Goal: Obtain resource: Obtain resource

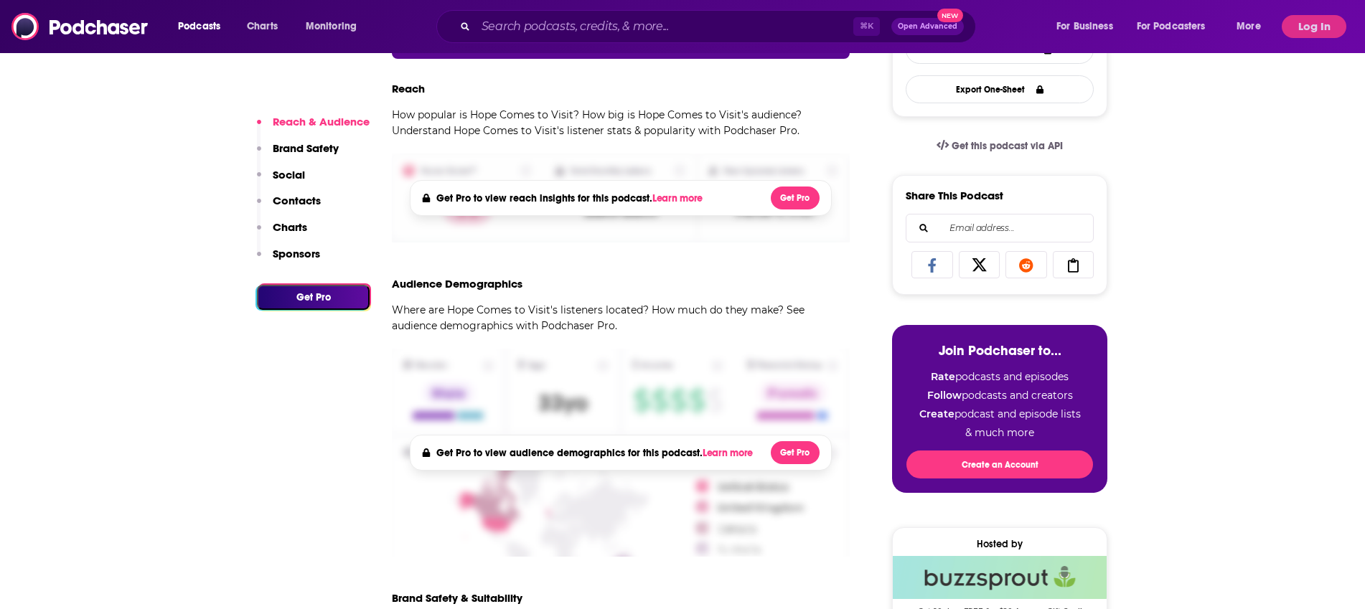
scroll to position [403, 0]
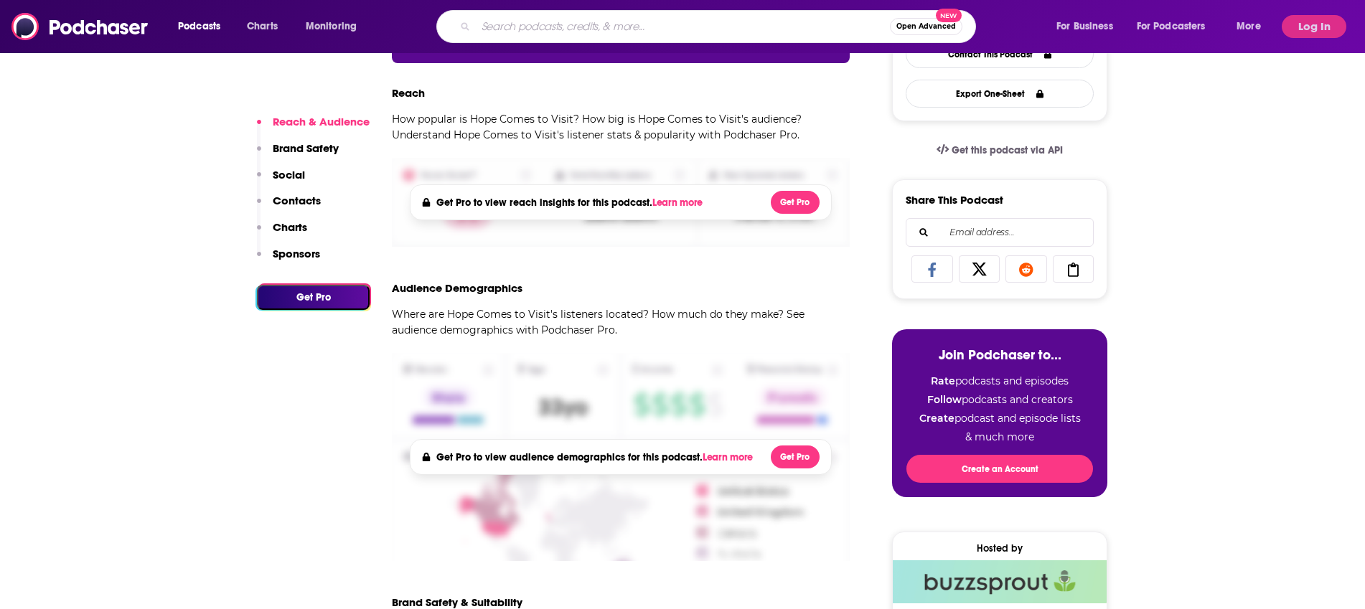
click at [521, 28] on input "Search podcasts, credits, & more..." at bounding box center [683, 26] width 414 height 23
type input "executor help"
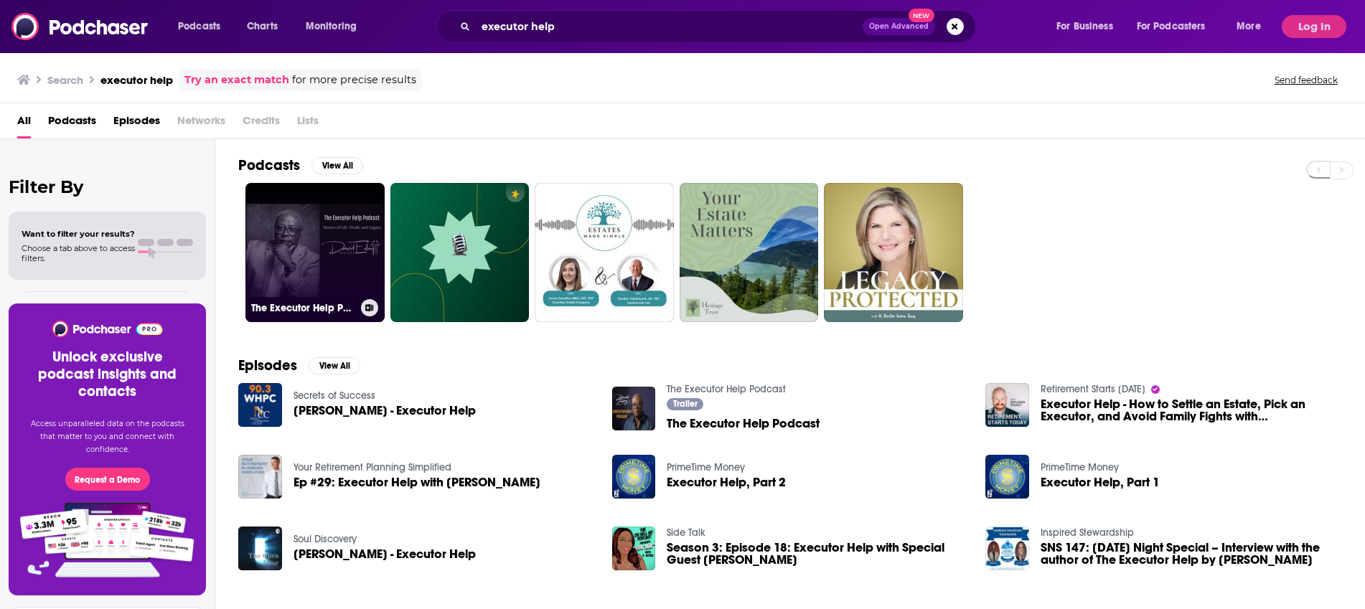
click at [305, 240] on link "The Executor Help Podcast" at bounding box center [314, 252] width 139 height 139
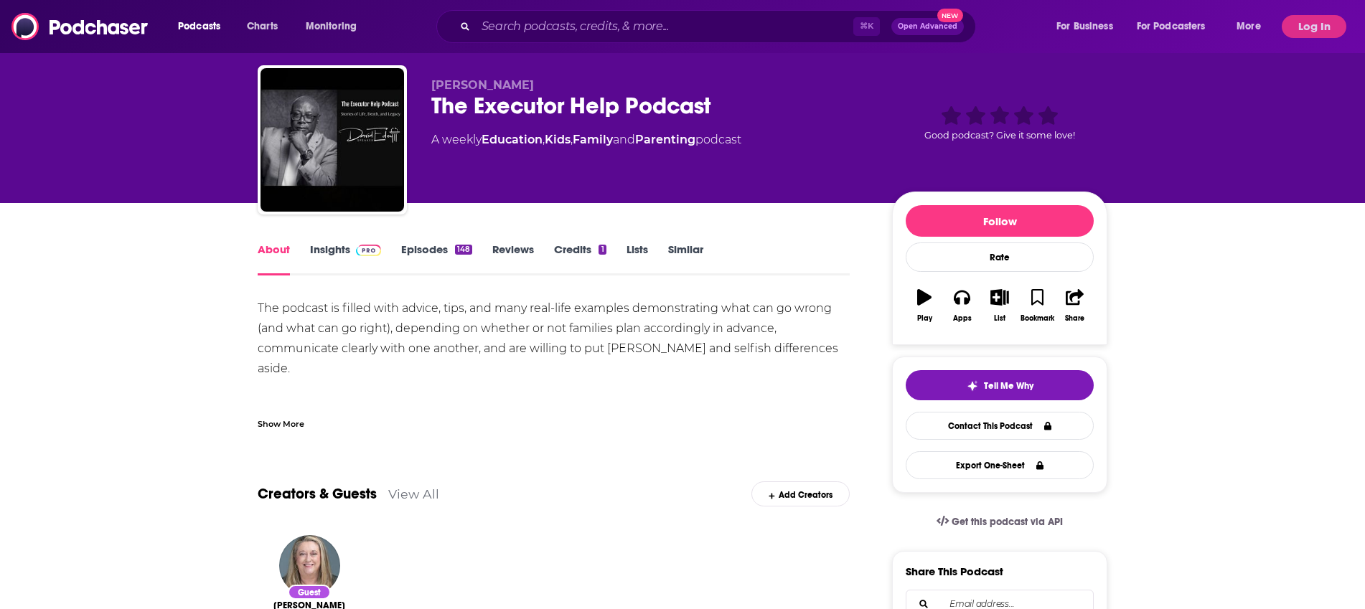
scroll to position [16, 0]
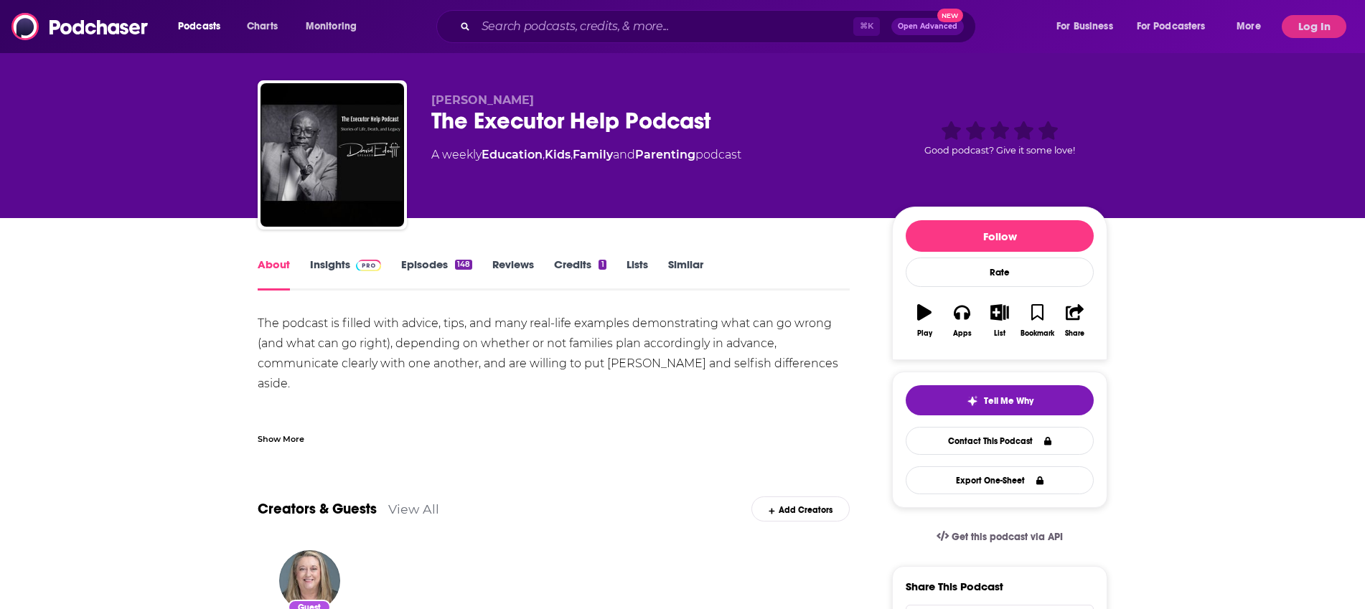
click at [326, 260] on link "Insights" at bounding box center [345, 274] width 71 height 33
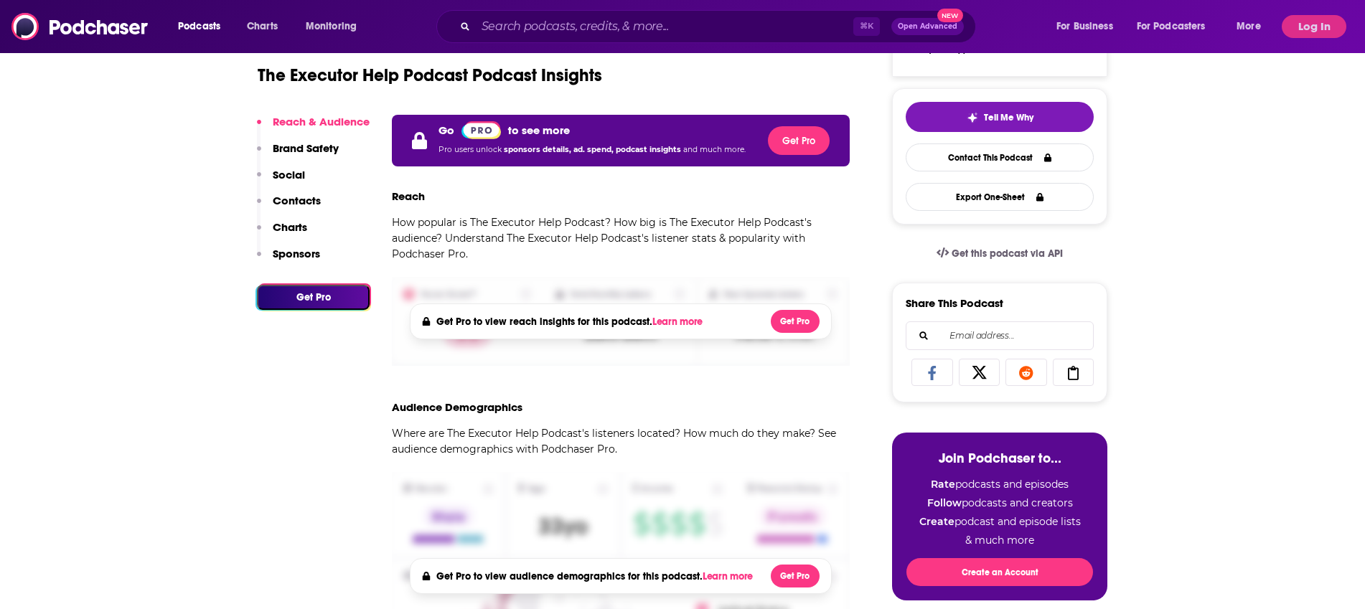
scroll to position [294, 0]
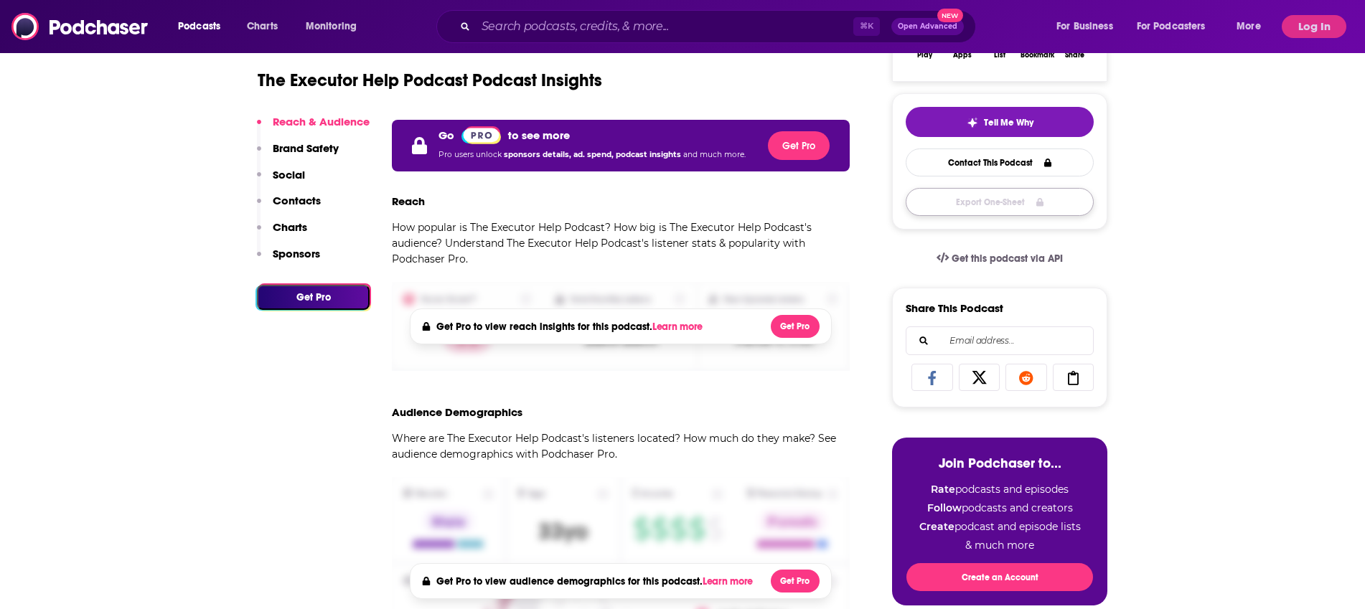
click at [945, 201] on button "Export One-Sheet" at bounding box center [999, 202] width 188 height 28
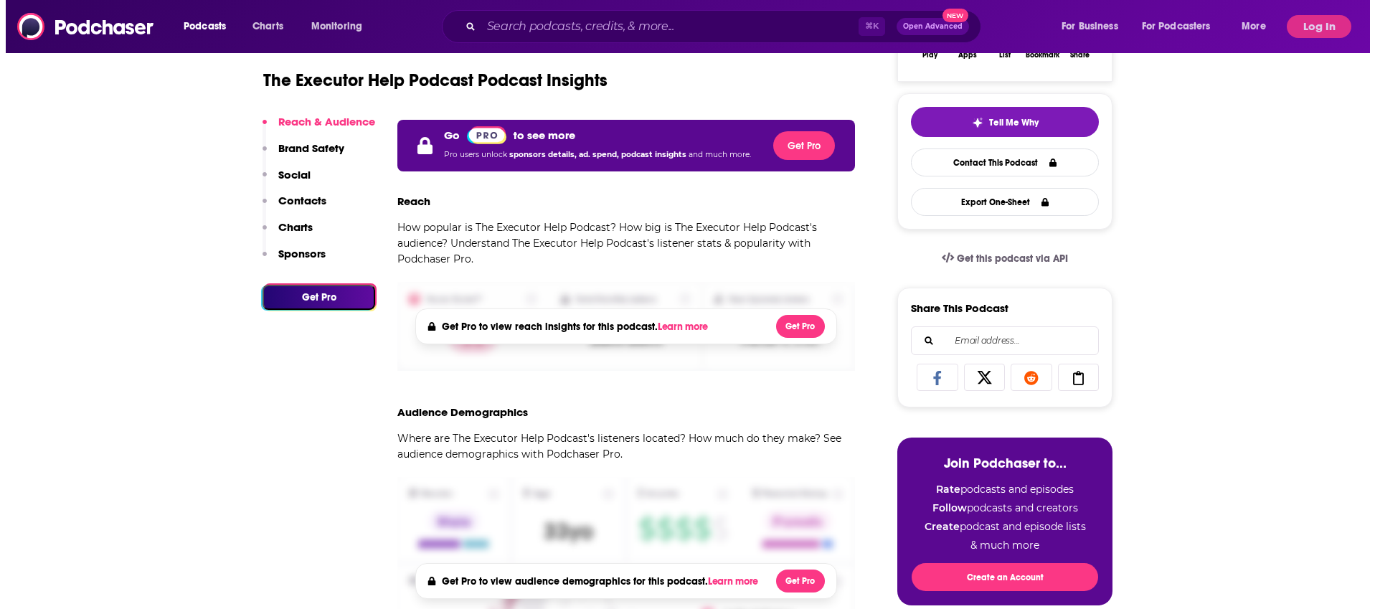
scroll to position [0, 0]
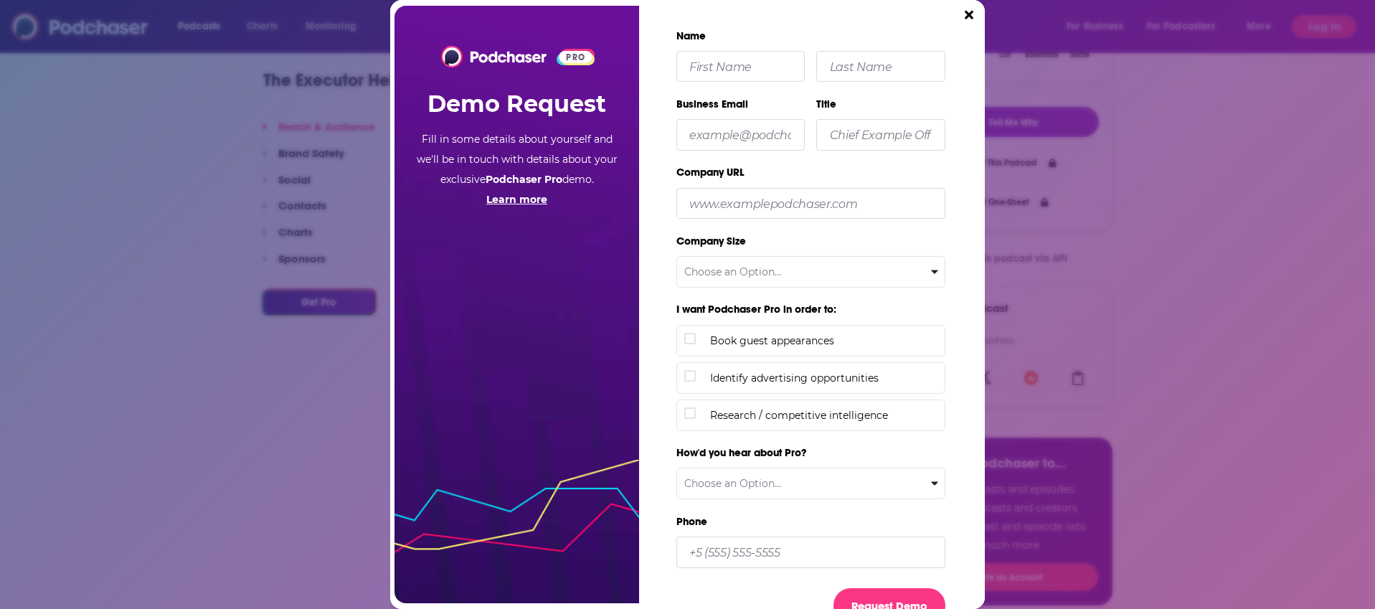
click at [965, 10] on icon "Close" at bounding box center [969, 15] width 9 height 13
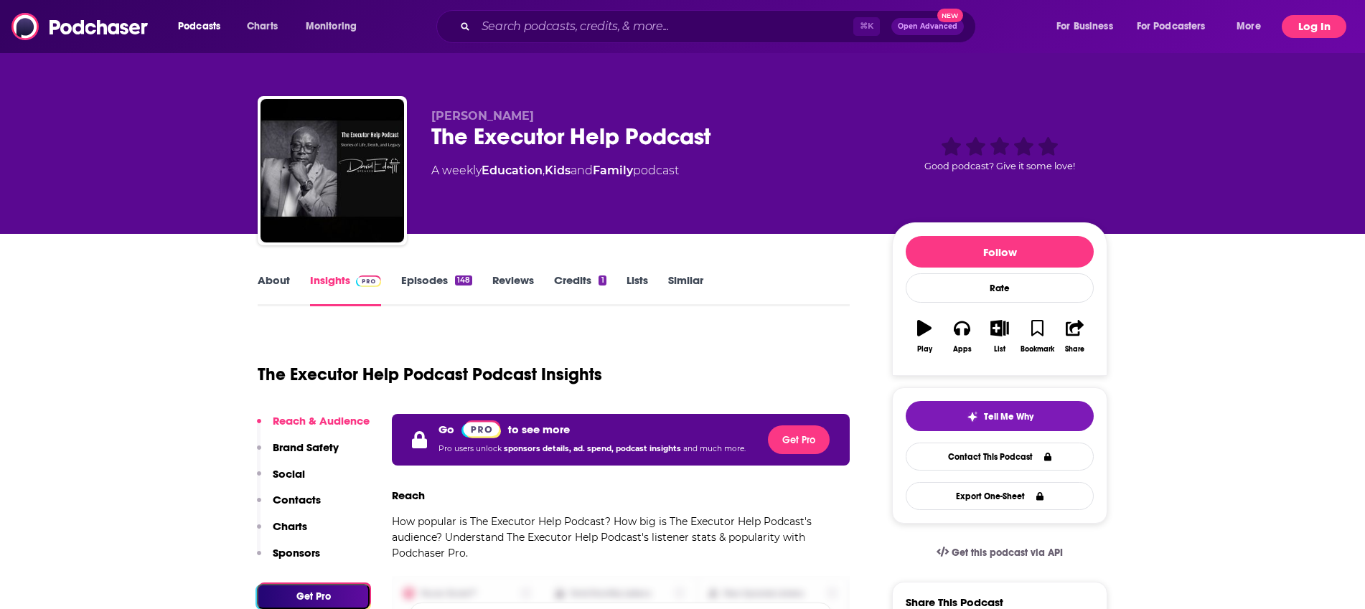
click at [1324, 30] on button "Log In" at bounding box center [1313, 26] width 65 height 23
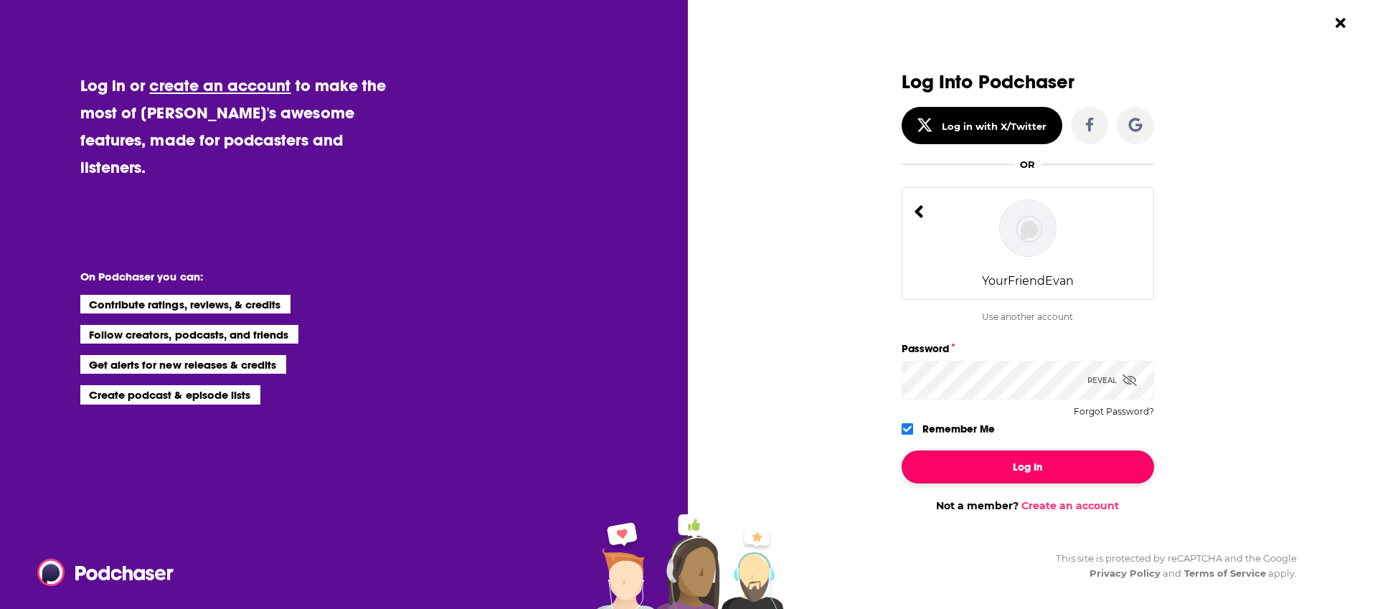
click at [977, 466] on button "Log In" at bounding box center [1028, 467] width 253 height 33
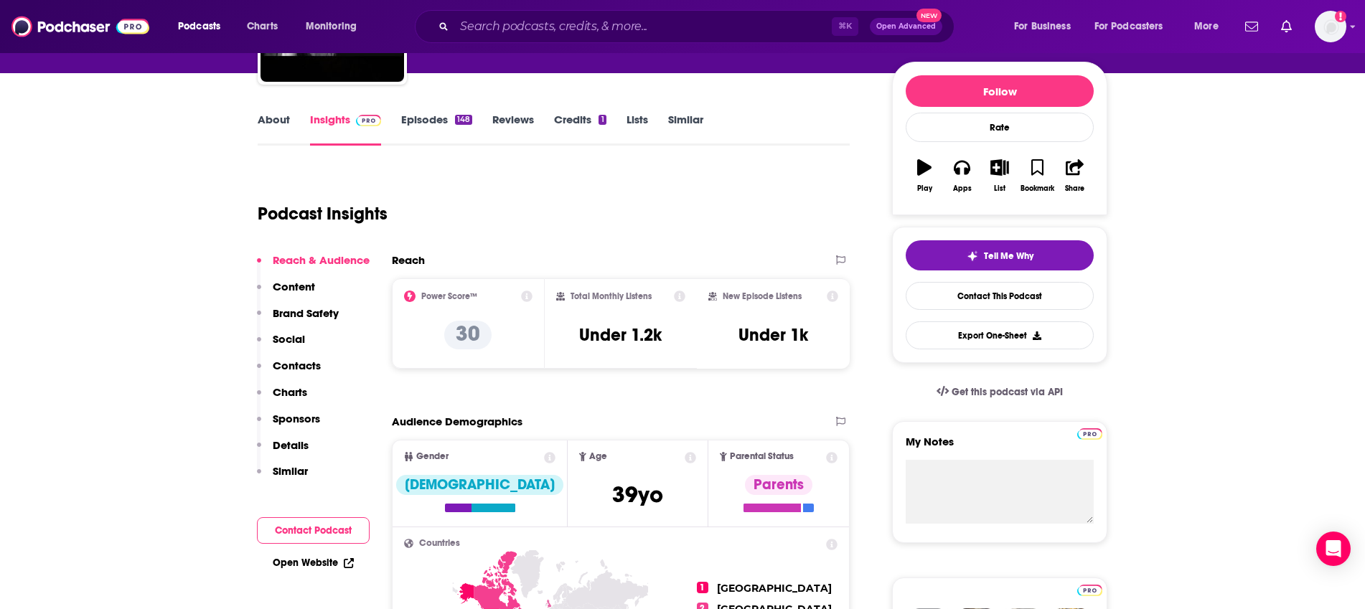
scroll to position [161, 0]
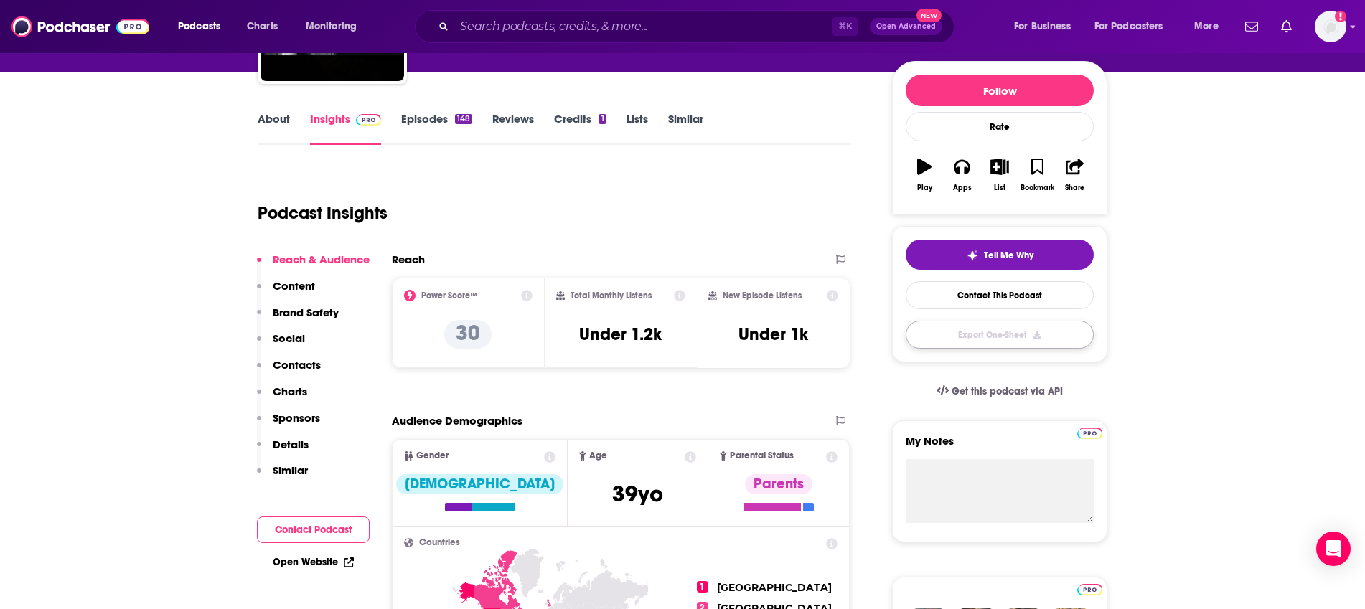
click at [984, 331] on button "Export One-Sheet" at bounding box center [999, 335] width 188 height 28
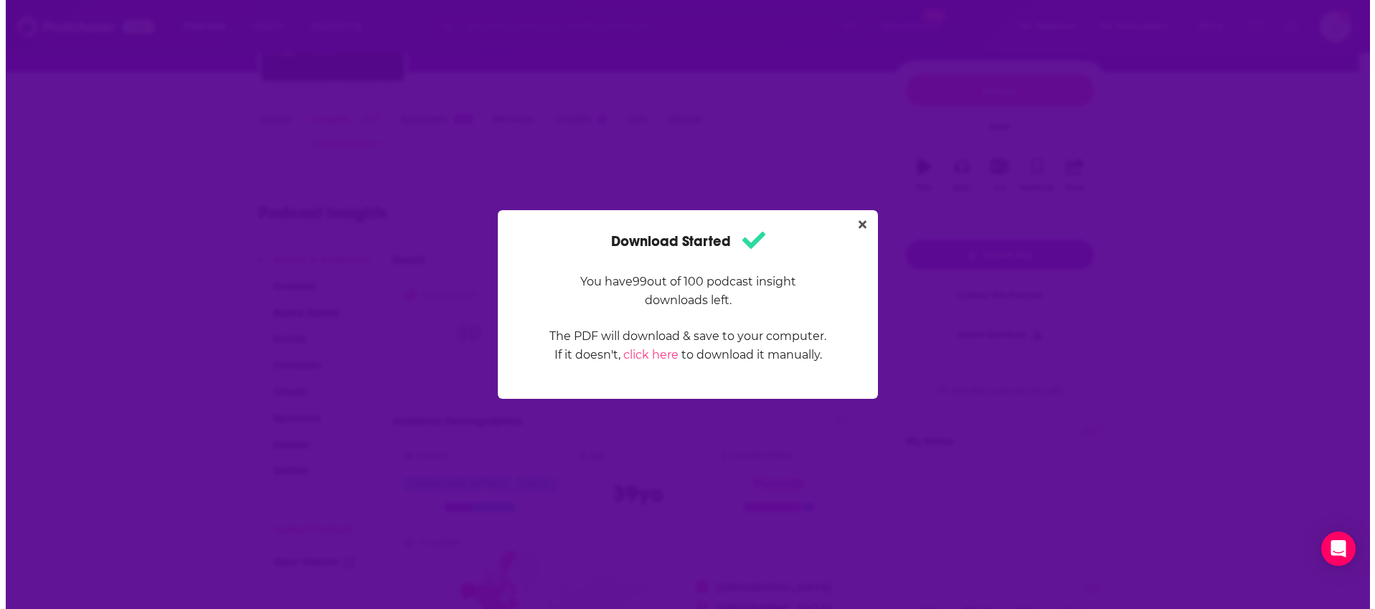
scroll to position [0, 0]
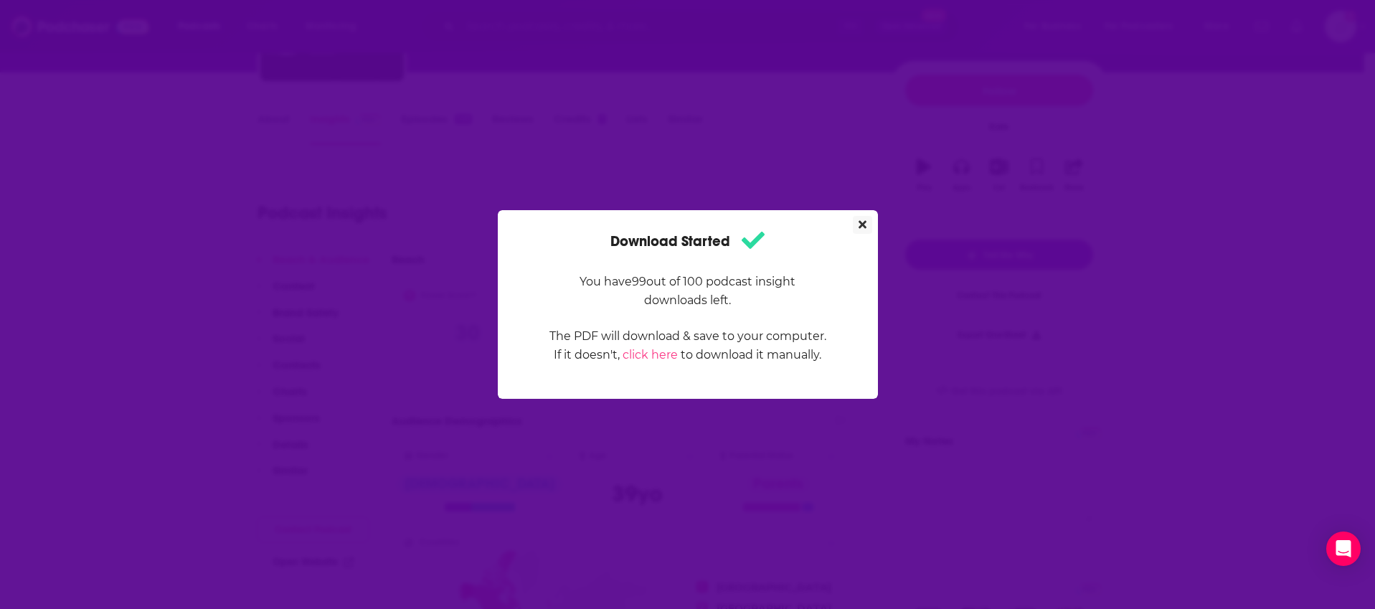
click at [862, 224] on icon "Close" at bounding box center [863, 225] width 8 height 8
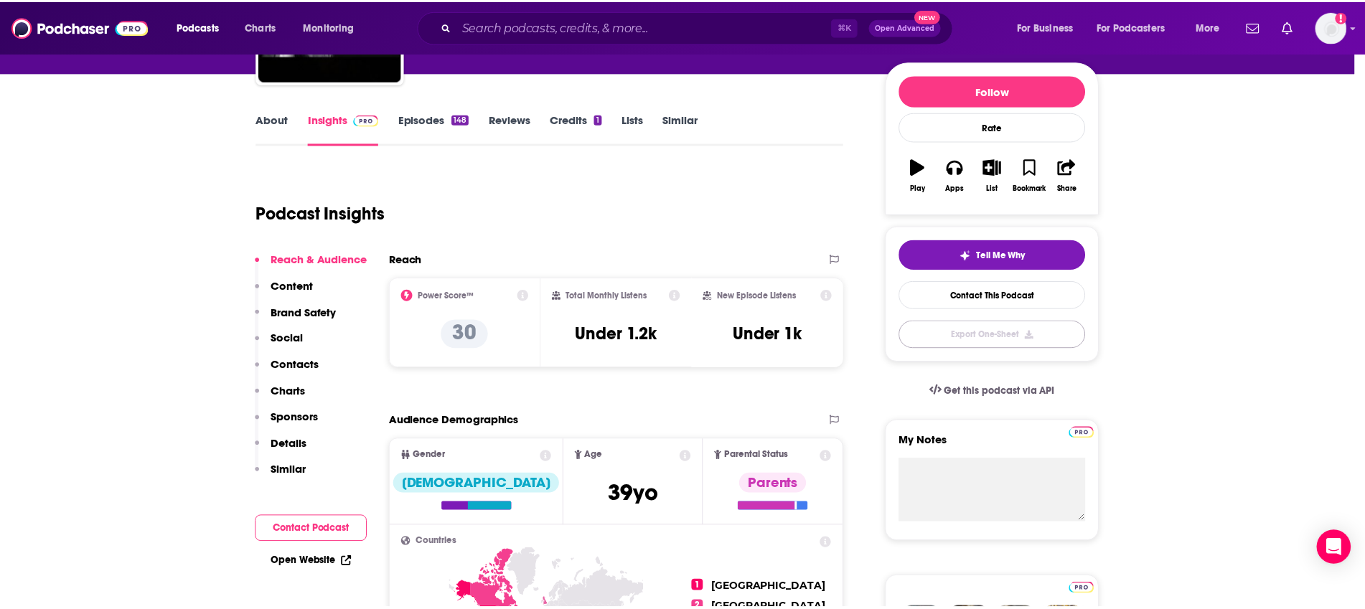
scroll to position [161, 0]
